Goal: Task Accomplishment & Management: Use online tool/utility

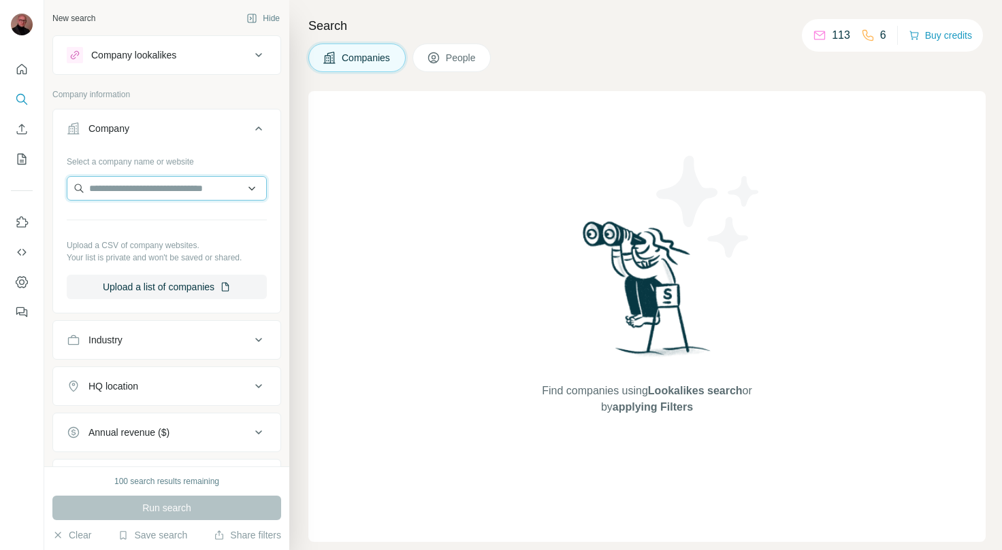
click at [174, 187] on input "text" at bounding box center [167, 188] width 200 height 24
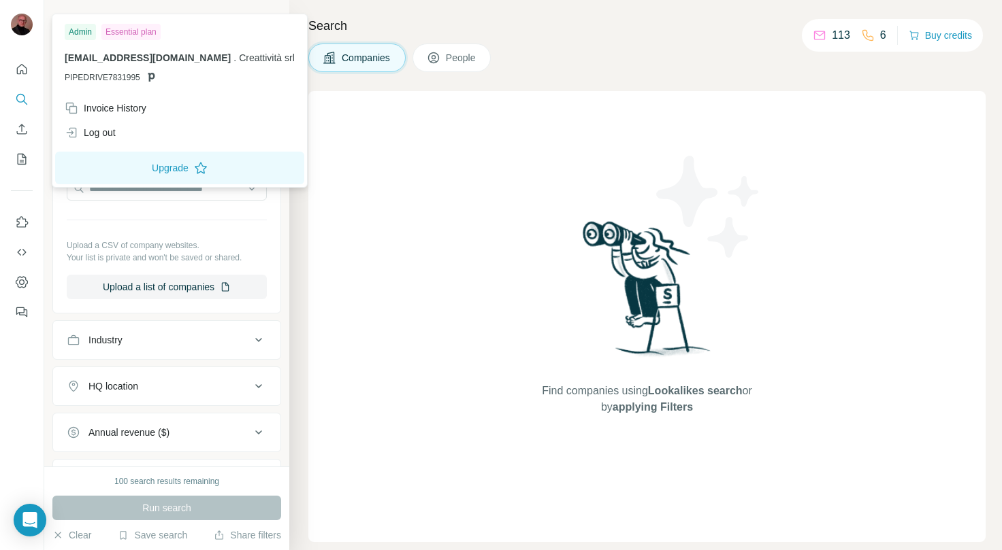
click at [18, 17] on img at bounding box center [22, 25] width 22 height 22
click at [105, 108] on div "Invoice History" at bounding box center [106, 108] width 82 height 14
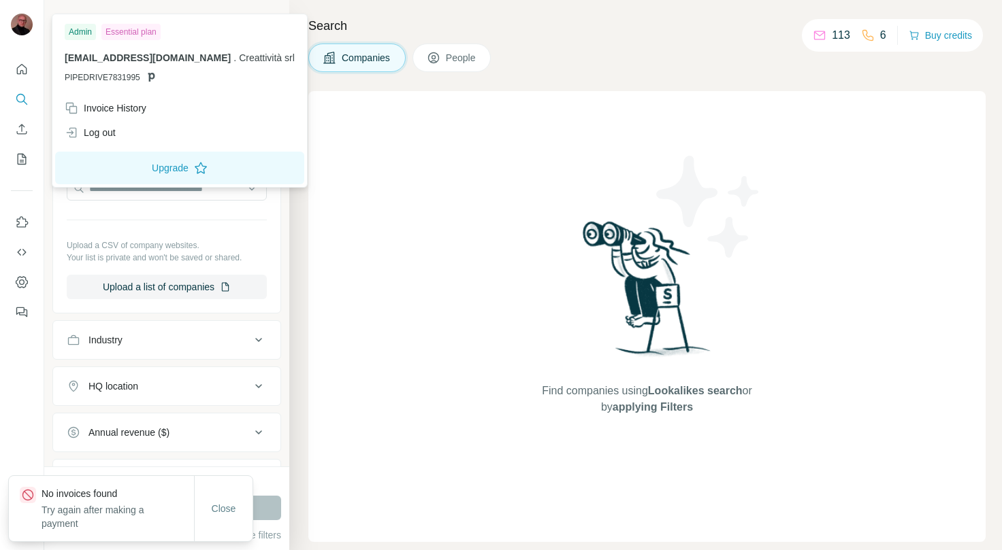
click at [353, 218] on div "Find companies using Lookalikes search or by applying Filters" at bounding box center [646, 316] width 677 height 451
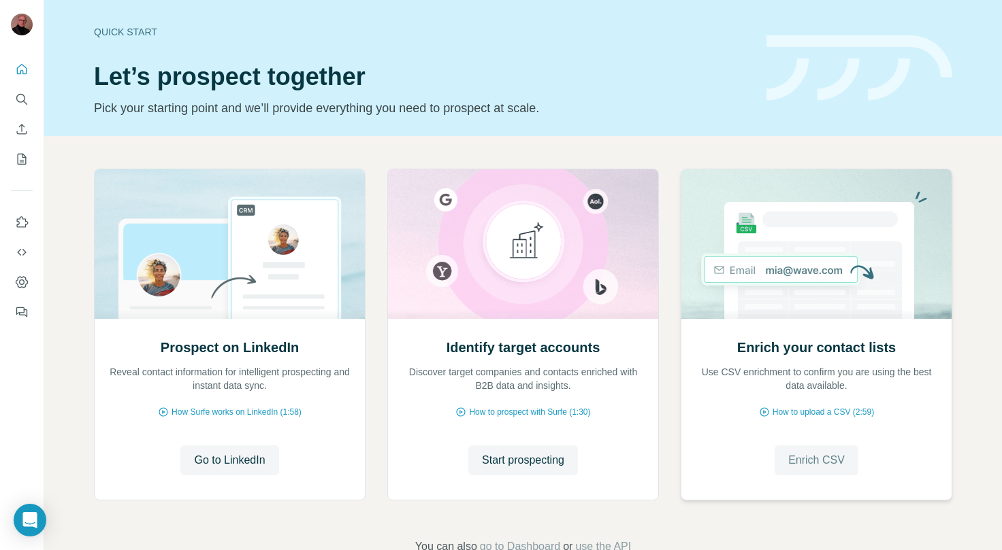
click at [803, 455] on span "Enrich CSV" at bounding box center [816, 460] width 56 height 16
